Goal: Task Accomplishment & Management: Use online tool/utility

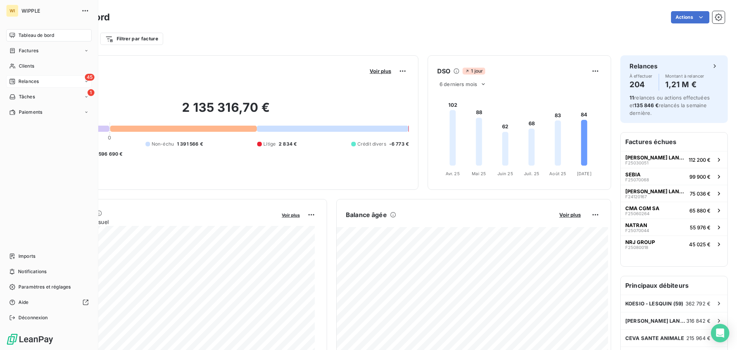
click at [33, 80] on span "Relances" at bounding box center [28, 81] width 20 height 7
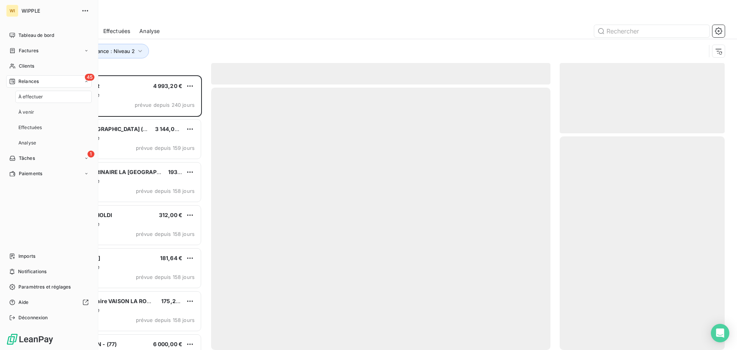
scroll to position [269, 159]
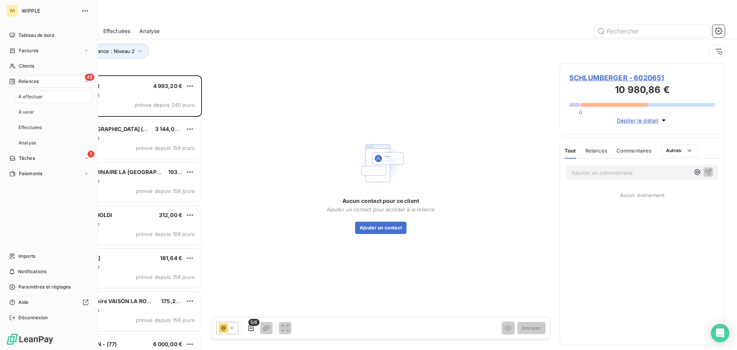
click at [65, 97] on div "À effectuer" at bounding box center [53, 97] width 76 height 12
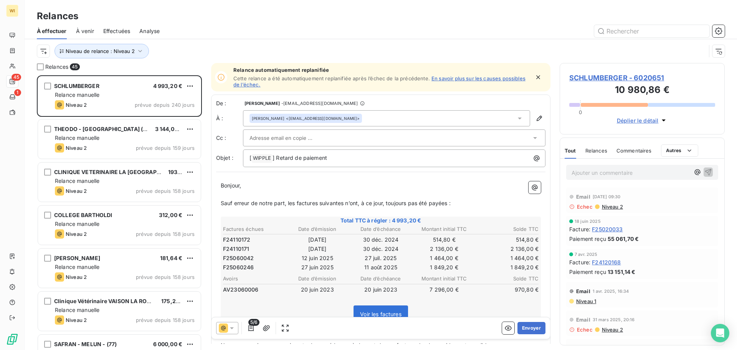
click at [188, 60] on div "Niveau de relance : Niveau 2" at bounding box center [381, 51] width 688 height 24
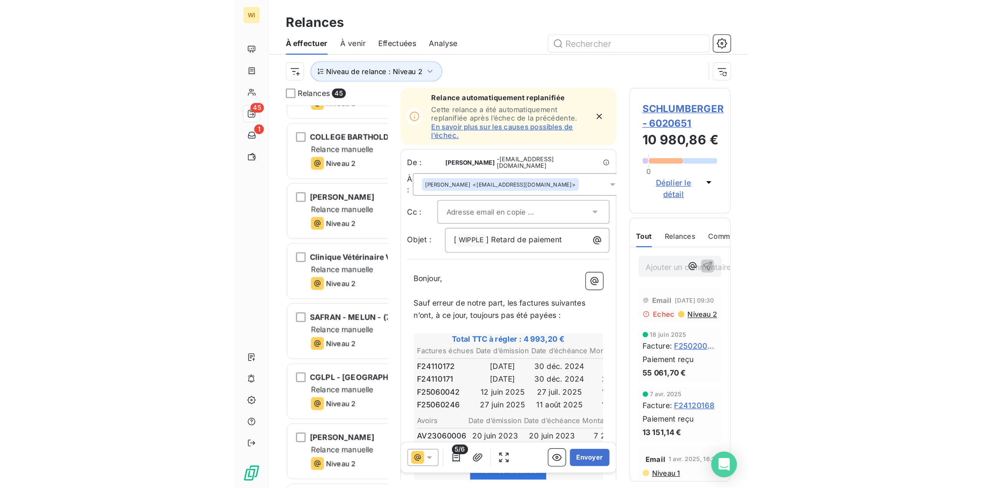
scroll to position [407, 221]
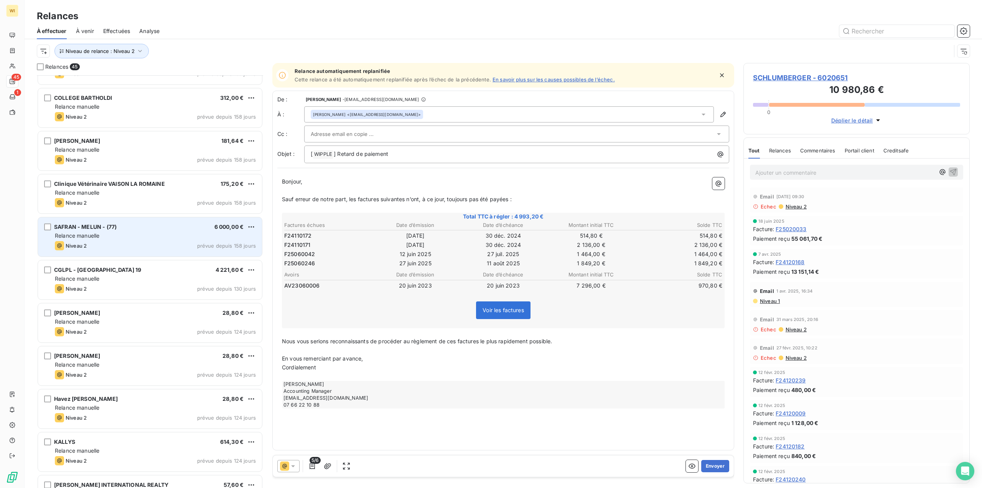
click at [160, 240] on div "SAFRAN - MELUN - (77) 6 000,00 € Relance [PERSON_NAME] 2 prévue depuis 158 jours" at bounding box center [150, 236] width 224 height 39
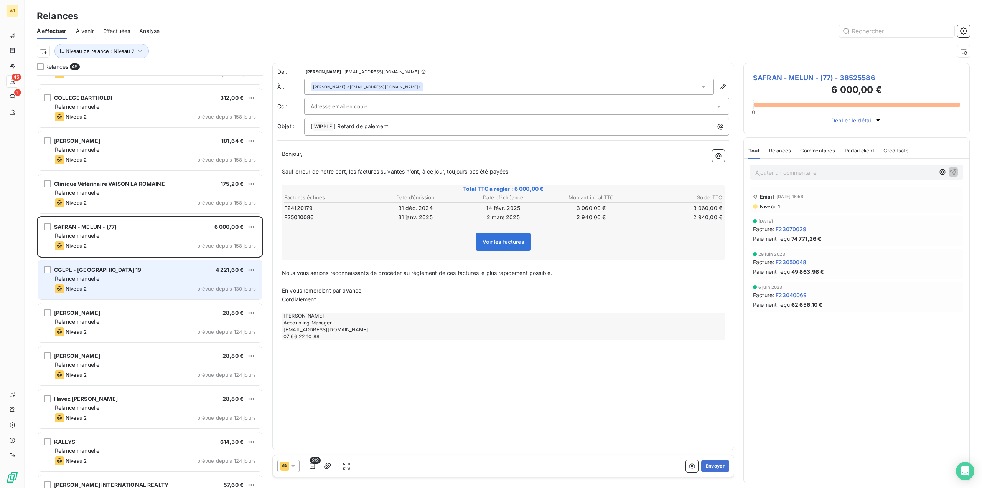
click at [184, 271] on div "CGLPL - [GEOGRAPHIC_DATA] 19 4 221,60 €" at bounding box center [155, 269] width 201 height 7
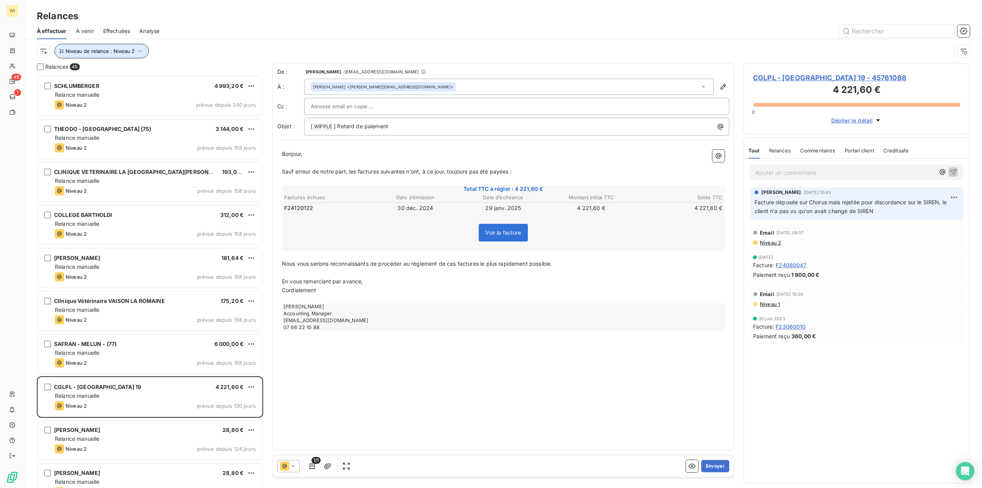
click at [136, 53] on icon "button" at bounding box center [140, 51] width 8 height 8
click at [205, 76] on div "Niveau 2" at bounding box center [214, 71] width 111 height 16
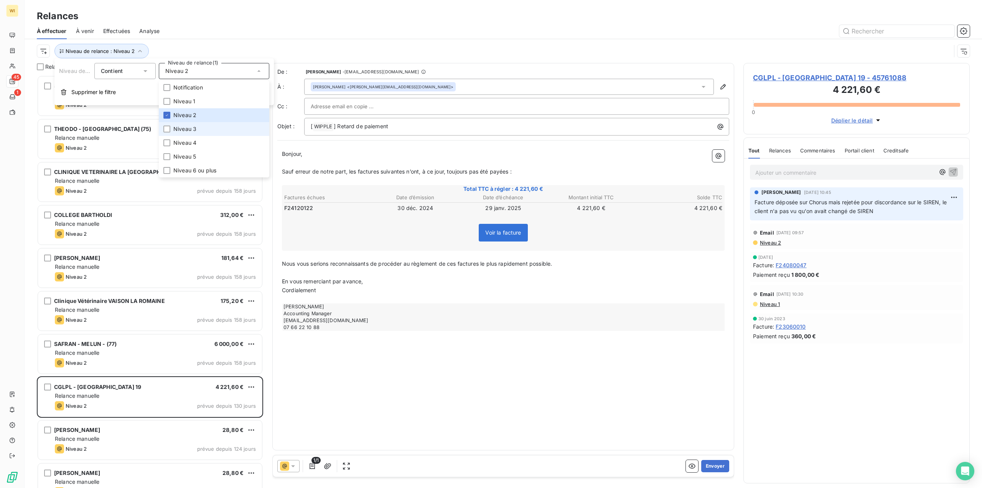
click at [199, 126] on li "Niveau 3" at bounding box center [214, 129] width 111 height 14
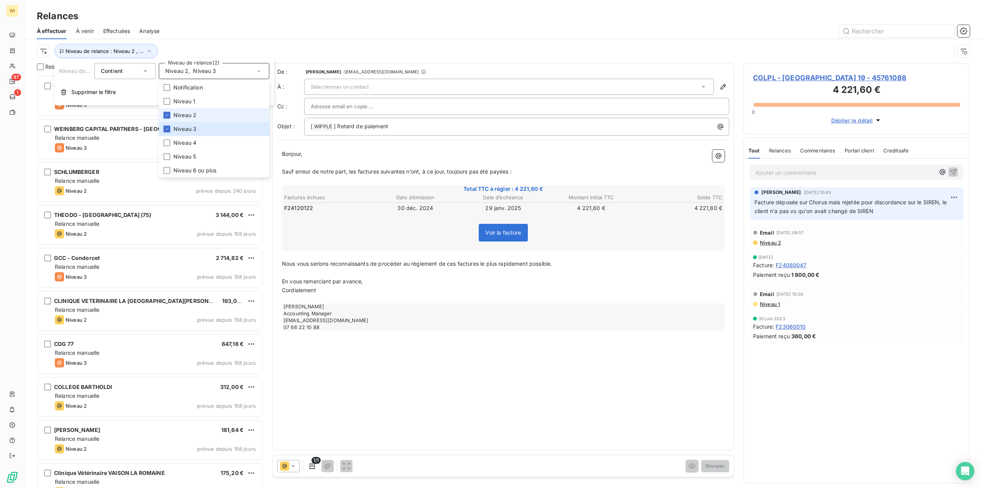
scroll to position [407, 221]
click at [196, 112] on span "Niveau 2" at bounding box center [184, 115] width 23 height 8
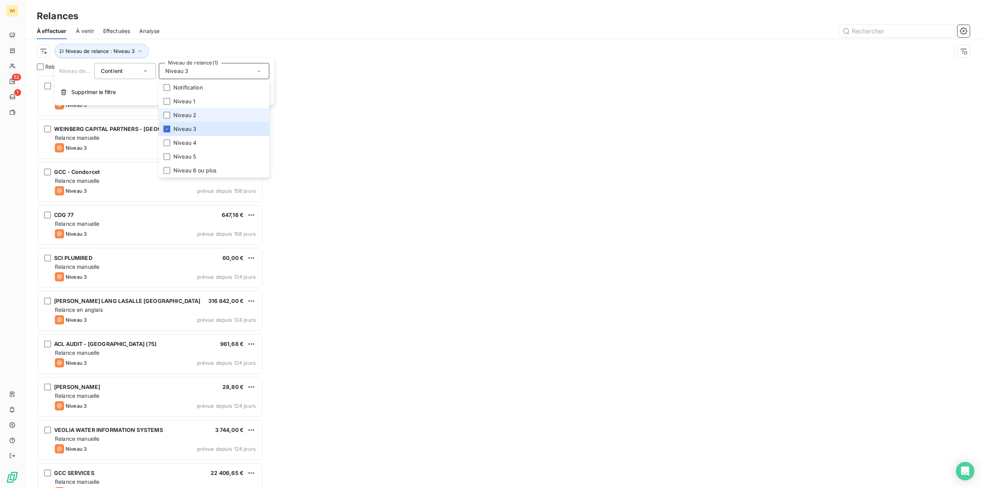
scroll to position [407, 221]
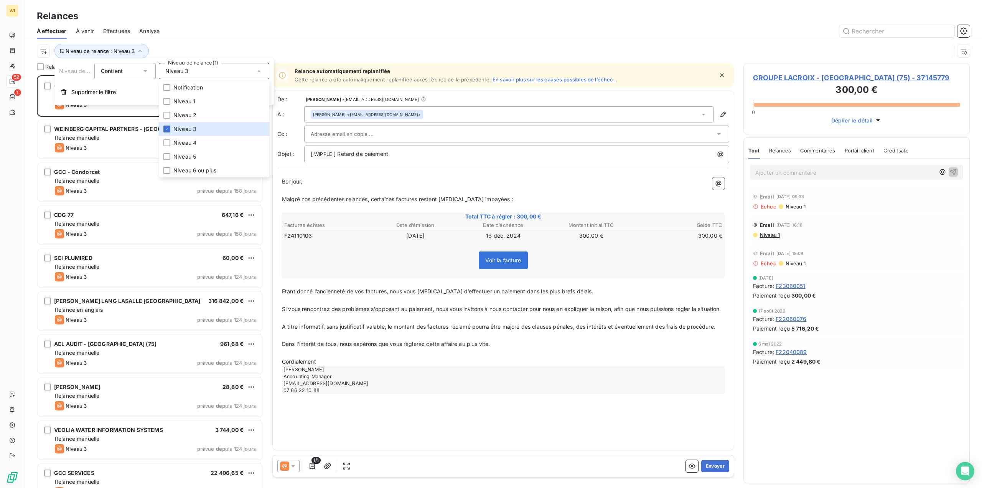
click at [250, 21] on div "Relances" at bounding box center [504, 16] width 958 height 14
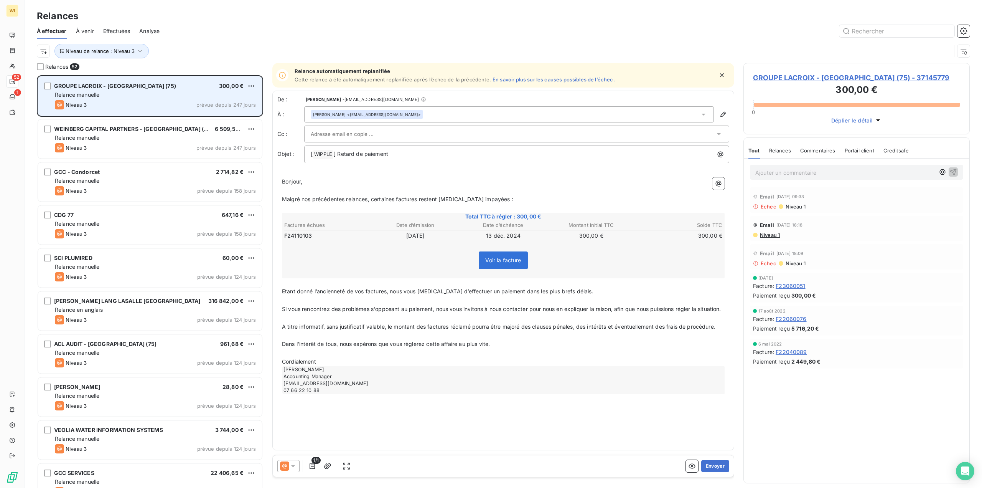
drag, startPoint x: 154, startPoint y: 107, endPoint x: 150, endPoint y: 107, distance: 3.9
click at [152, 108] on div "Niveau 3 prévue depuis 247 jours" at bounding box center [155, 104] width 201 height 9
